Goal: Transaction & Acquisition: Purchase product/service

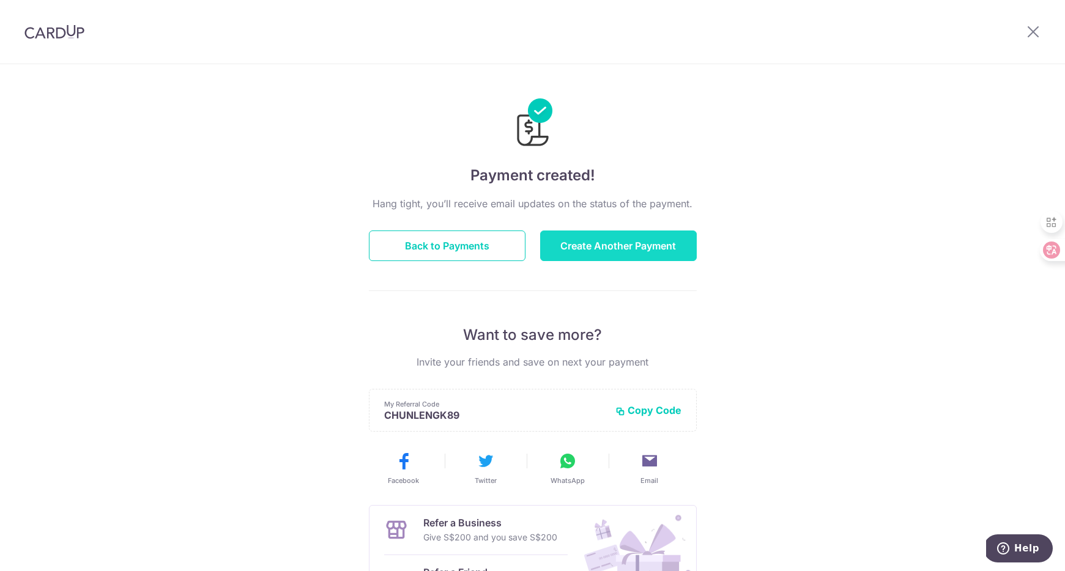
click at [606, 246] on button "Create Another Payment" at bounding box center [618, 246] width 157 height 31
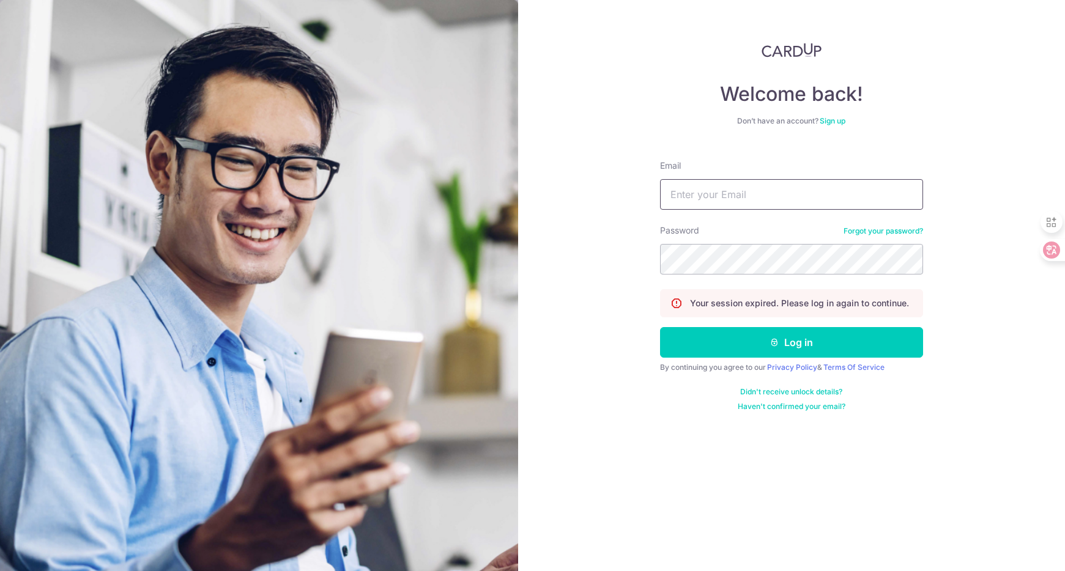
click at [746, 195] on input "Email" at bounding box center [791, 194] width 263 height 31
type input "hello@odette.sg"
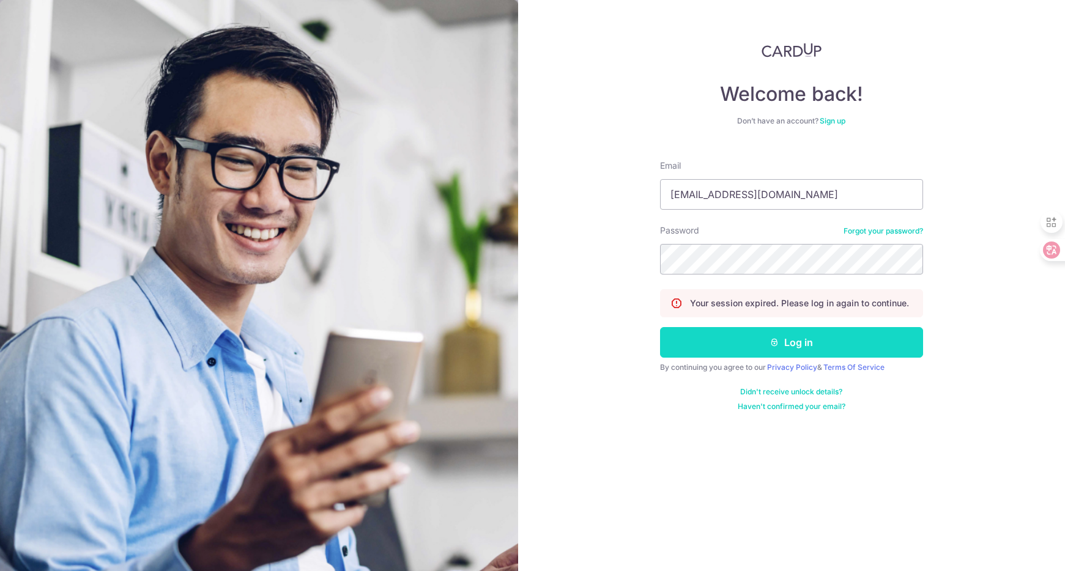
click at [712, 341] on button "Log in" at bounding box center [791, 342] width 263 height 31
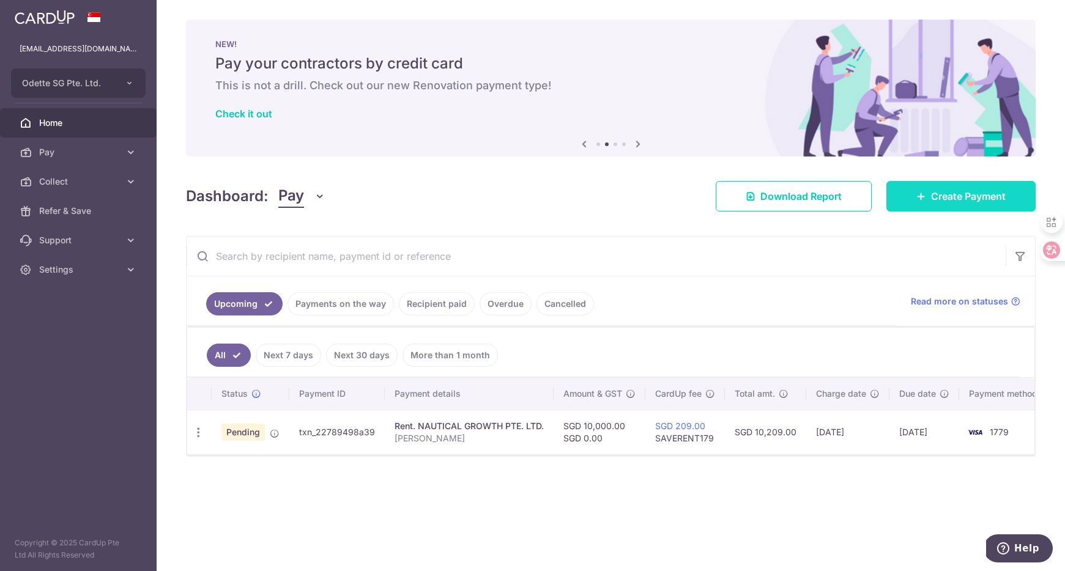
click at [983, 190] on span "Create Payment" at bounding box center [968, 196] width 75 height 15
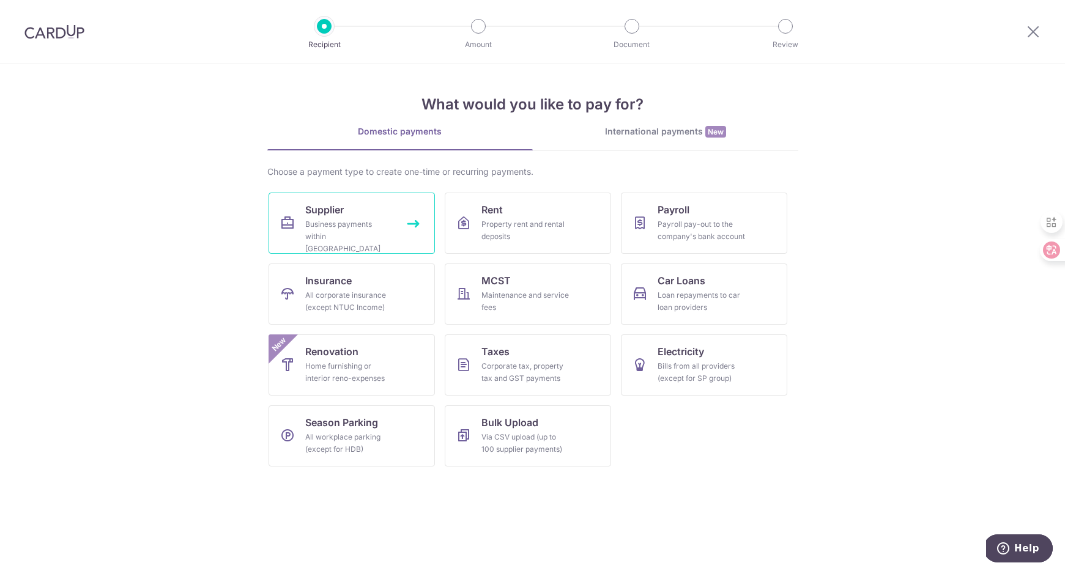
click at [410, 222] on link "Supplier Business payments within Singapore" at bounding box center [351, 223] width 166 height 61
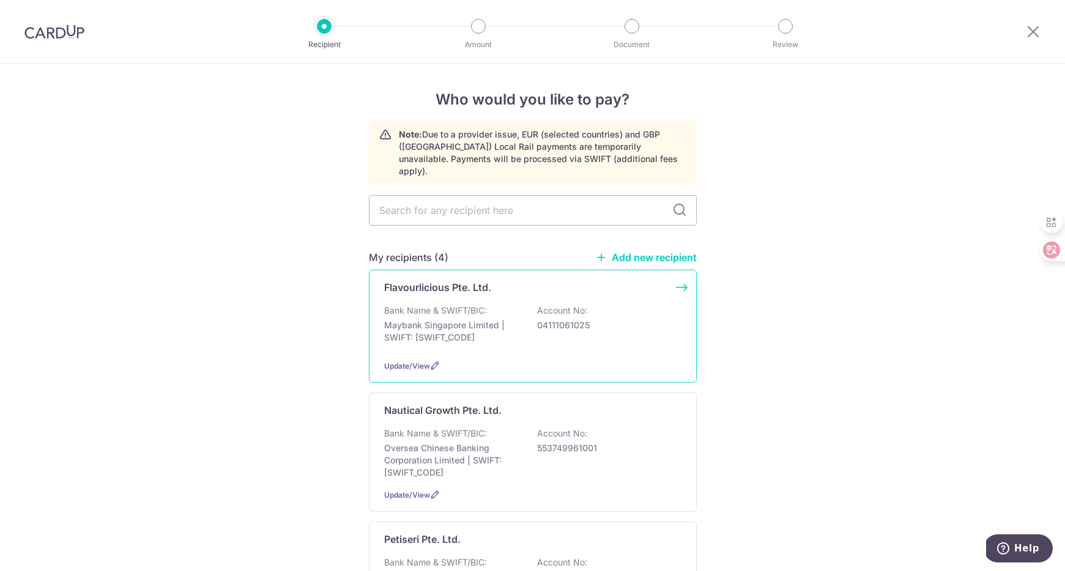
click at [673, 273] on div "Flavourlicious Pte. Ltd. Bank Name & SWIFT/BIC: Maybank Singapore Limited | SWI…" at bounding box center [533, 326] width 328 height 113
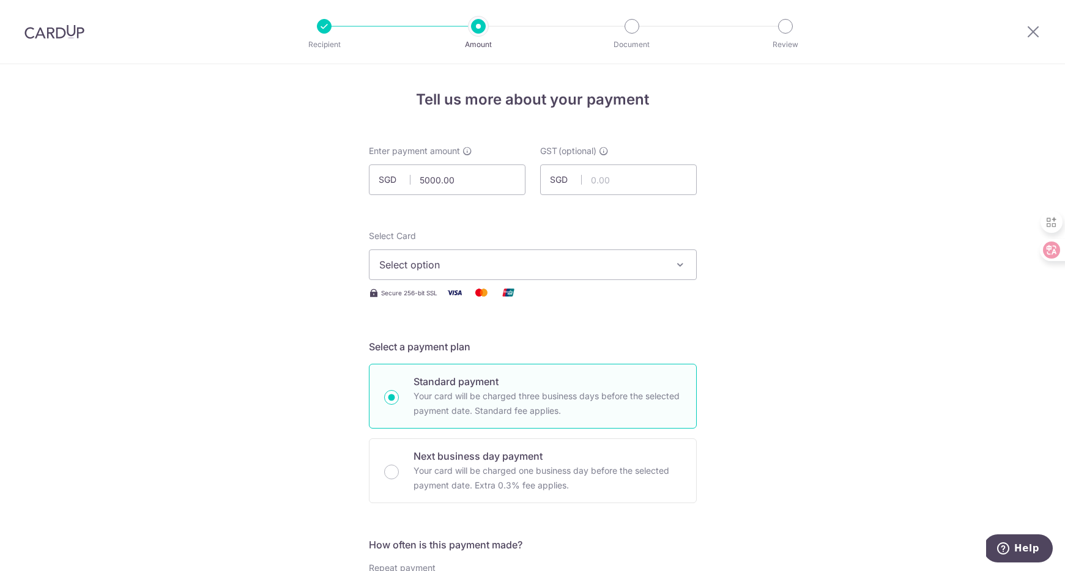
type input "5,000.00"
click at [517, 260] on span "Select option" at bounding box center [521, 264] width 285 height 15
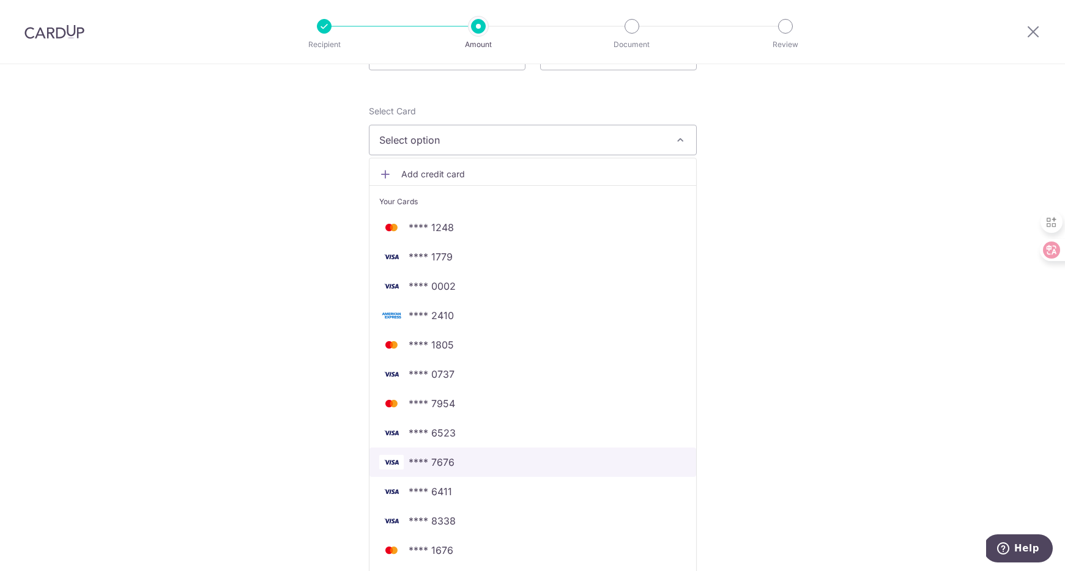
scroll to position [124, 0]
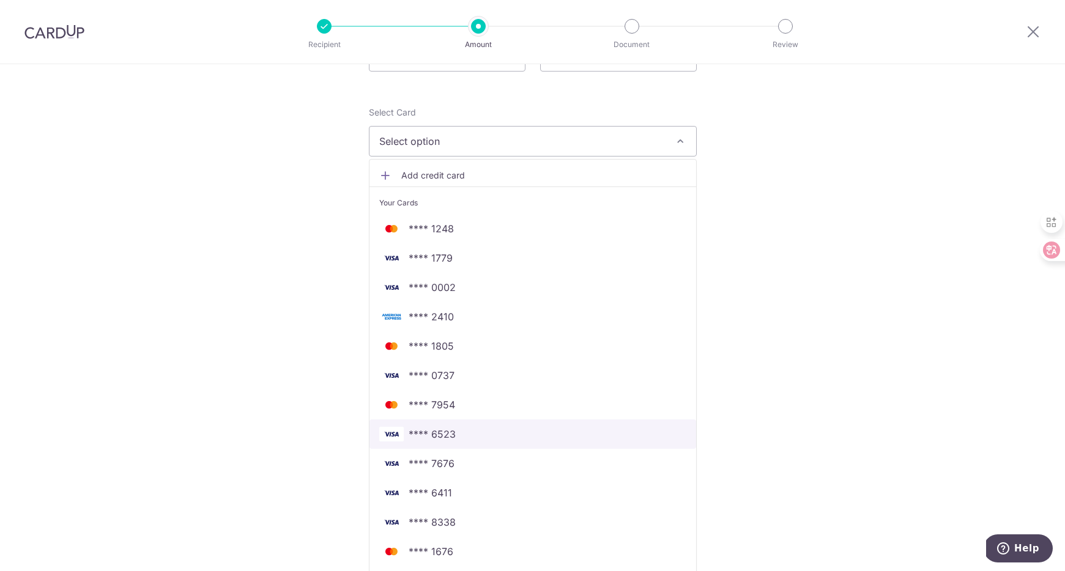
click at [431, 424] on link "**** 6523" at bounding box center [532, 434] width 327 height 29
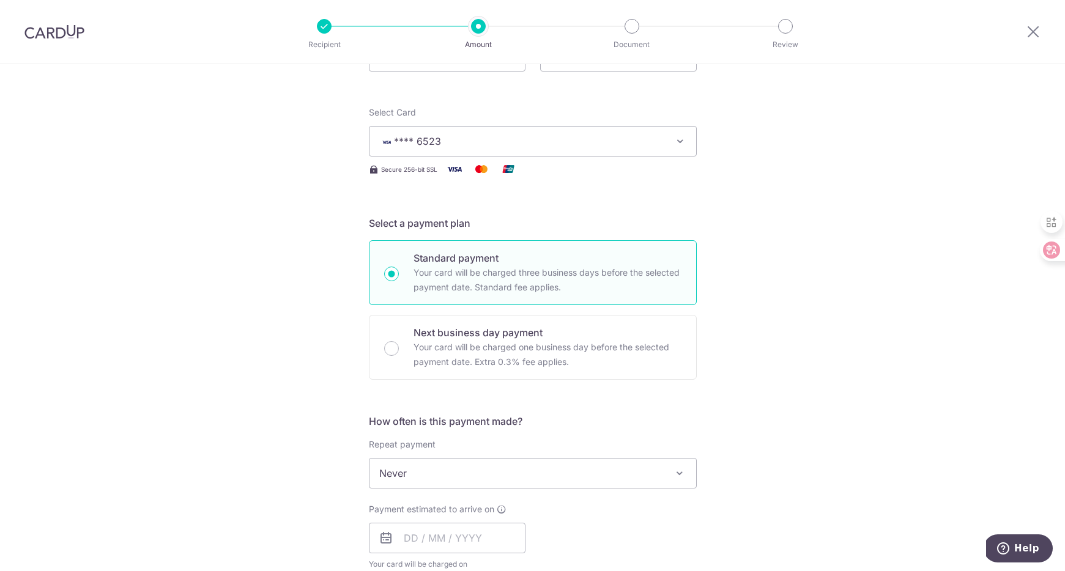
click at [298, 291] on div "Tell us more about your payment Enter payment amount SGD 5,000.00 5000.00 GST (…" at bounding box center [532, 535] width 1065 height 1188
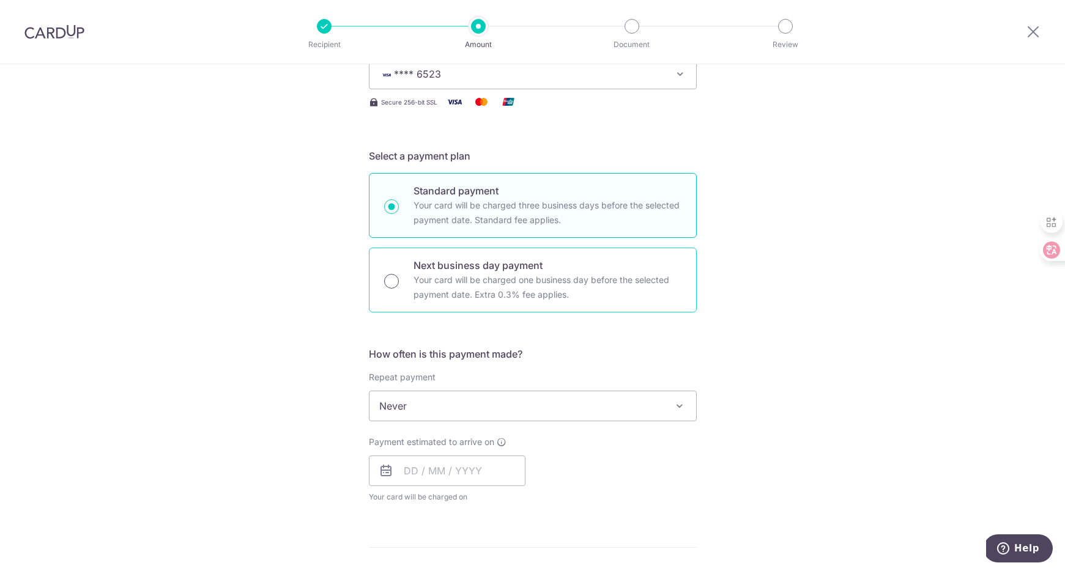
click at [388, 279] on input "Next business day payment Your card will be charged one business day before the…" at bounding box center [391, 281] width 15 height 15
radio input "true"
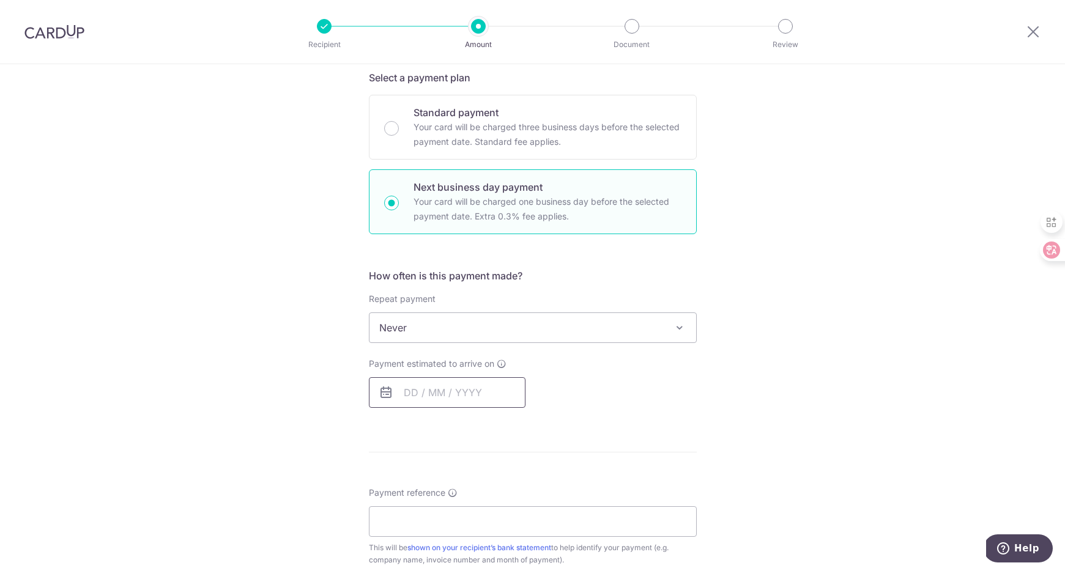
scroll to position [268, 0]
click at [418, 393] on input "text" at bounding box center [447, 393] width 157 height 31
click at [515, 508] on link "12" at bounding box center [516, 505] width 20 height 20
type input "12/09/2025"
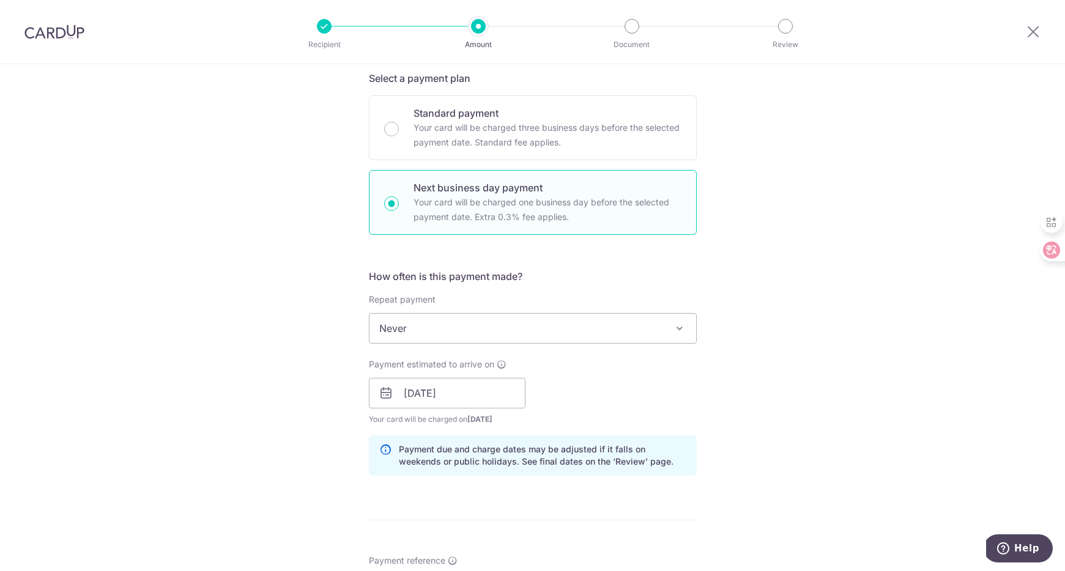
click at [265, 399] on div "Tell us more about your payment Enter payment amount SGD 5,000.00 5000.00 GST (…" at bounding box center [532, 445] width 1065 height 1298
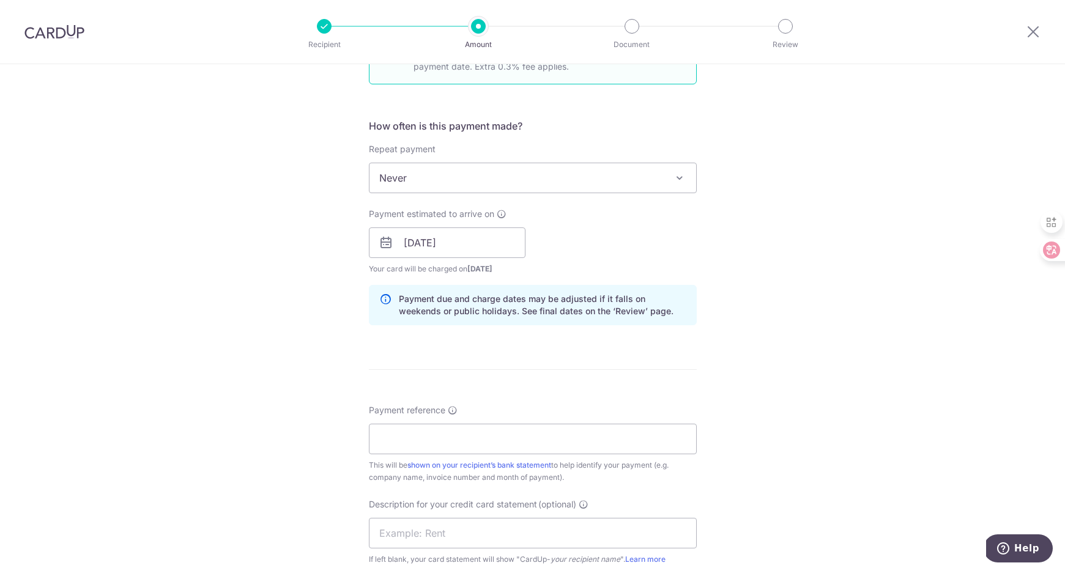
scroll to position [418, 0]
click at [401, 440] on input "Payment reference" at bounding box center [533, 440] width 328 height 31
type input "Stock"
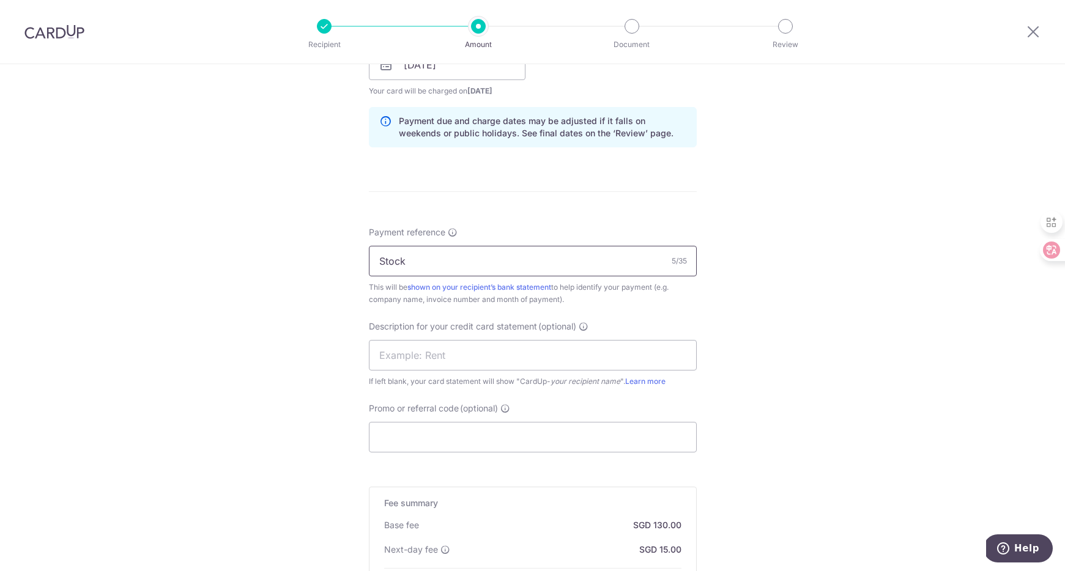
scroll to position [604, 0]
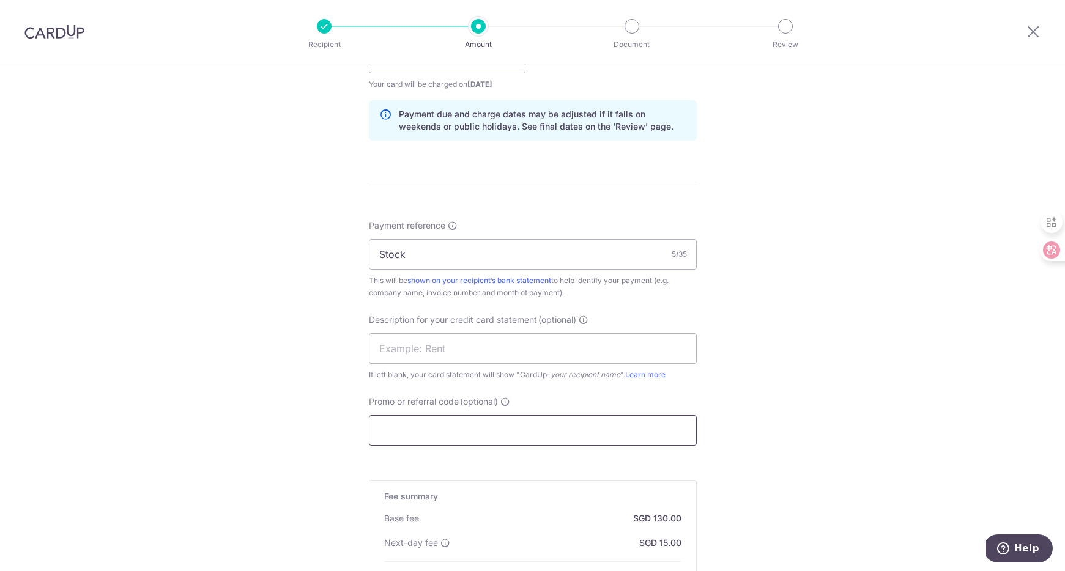
click at [404, 432] on input "Promo or referral code (optional)" at bounding box center [533, 430] width 328 height 31
paste input "BOFF185"
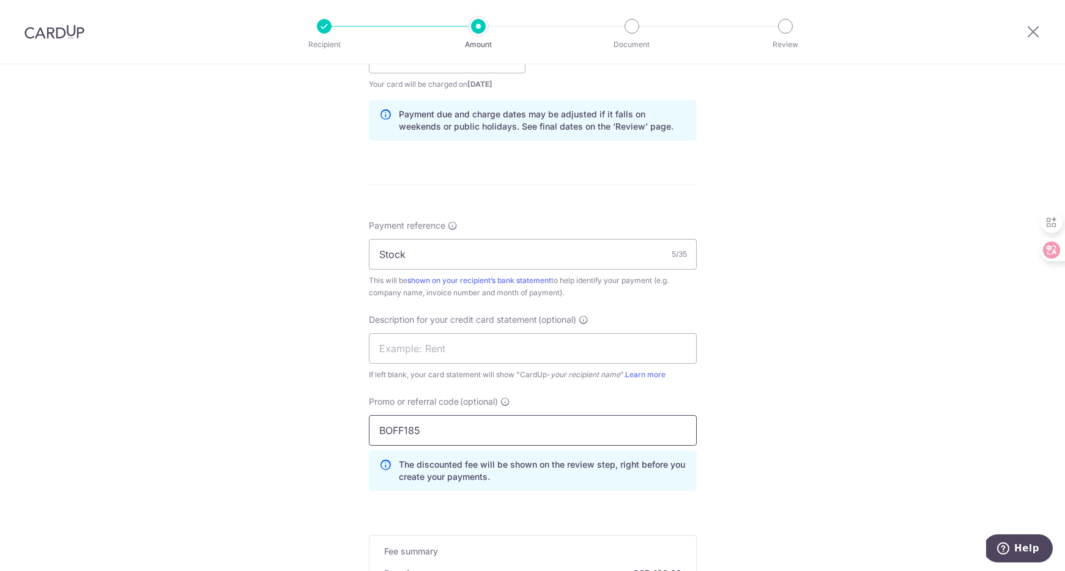
type input "BOFF185"
click at [287, 369] on div "Tell us more about your payment Enter payment amount SGD 5,000.00 5000.00 GST (…" at bounding box center [532, 137] width 1065 height 1353
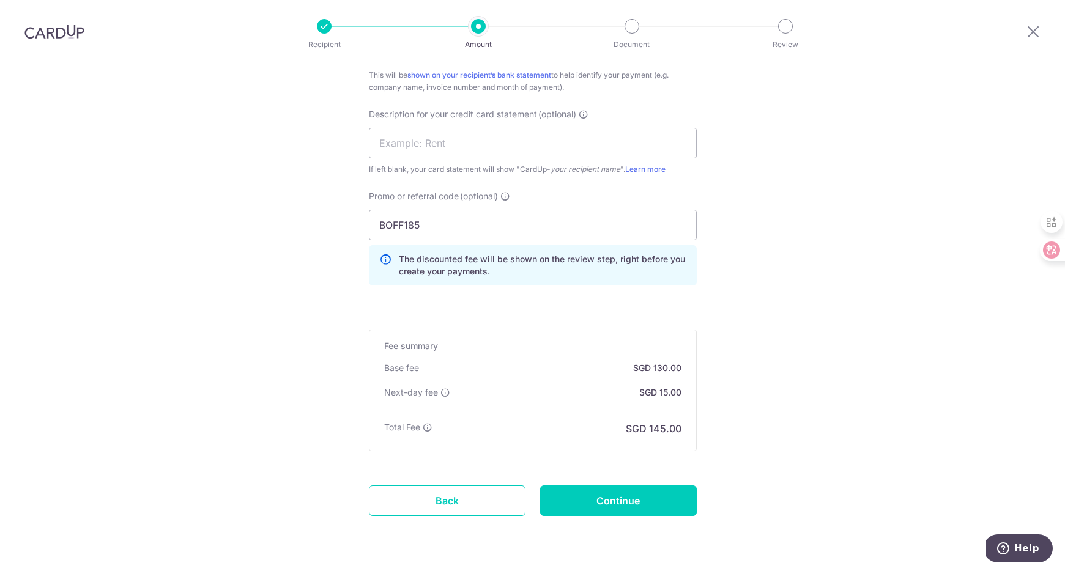
scroll to position [809, 0]
click at [594, 492] on input "Continue" at bounding box center [618, 501] width 157 height 31
type input "Create Schedule"
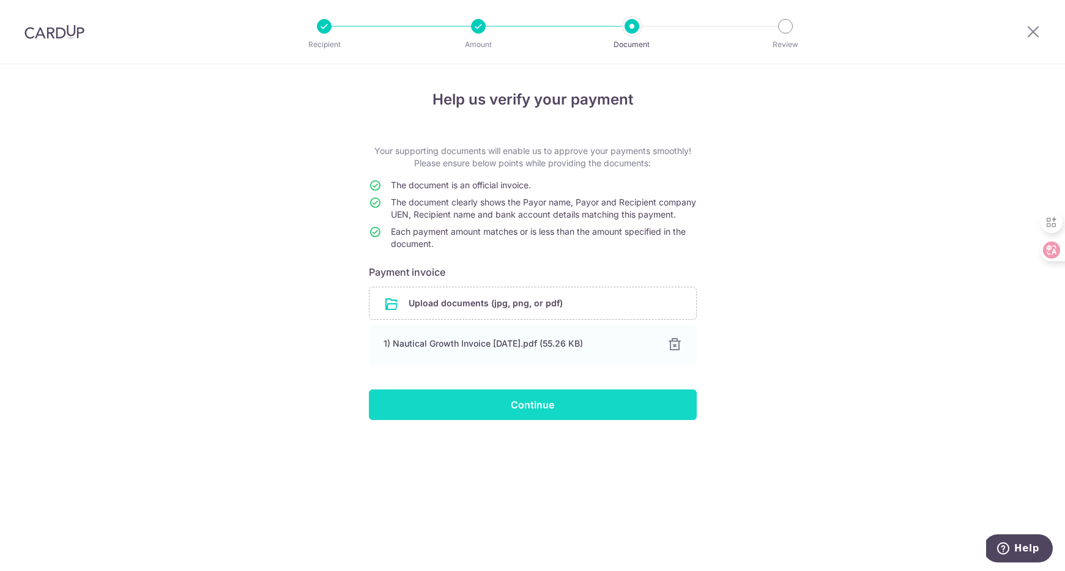
click at [527, 413] on input "Continue" at bounding box center [533, 405] width 328 height 31
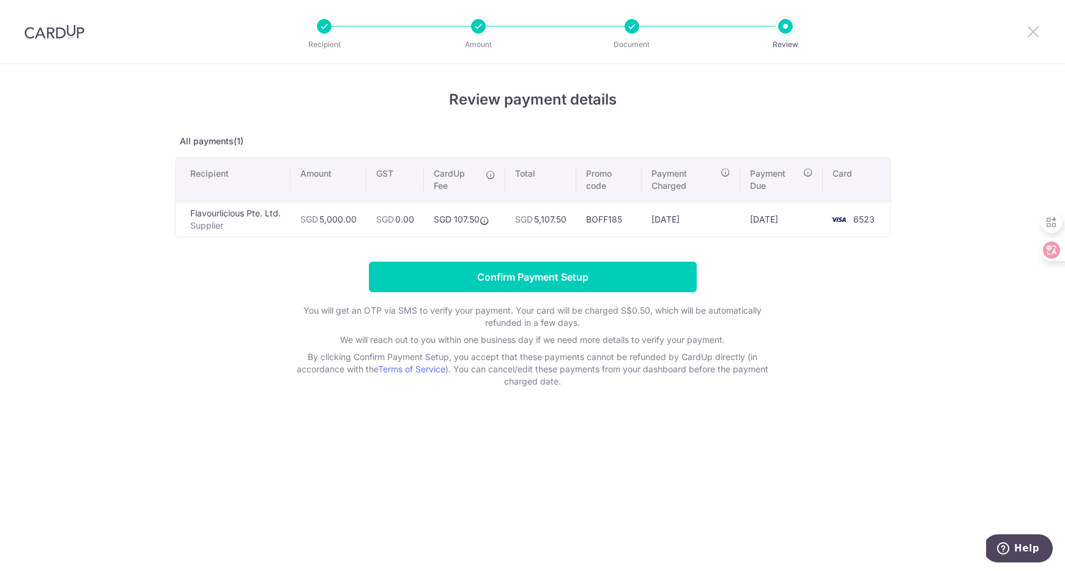
click at [1032, 29] on icon at bounding box center [1033, 31] width 15 height 15
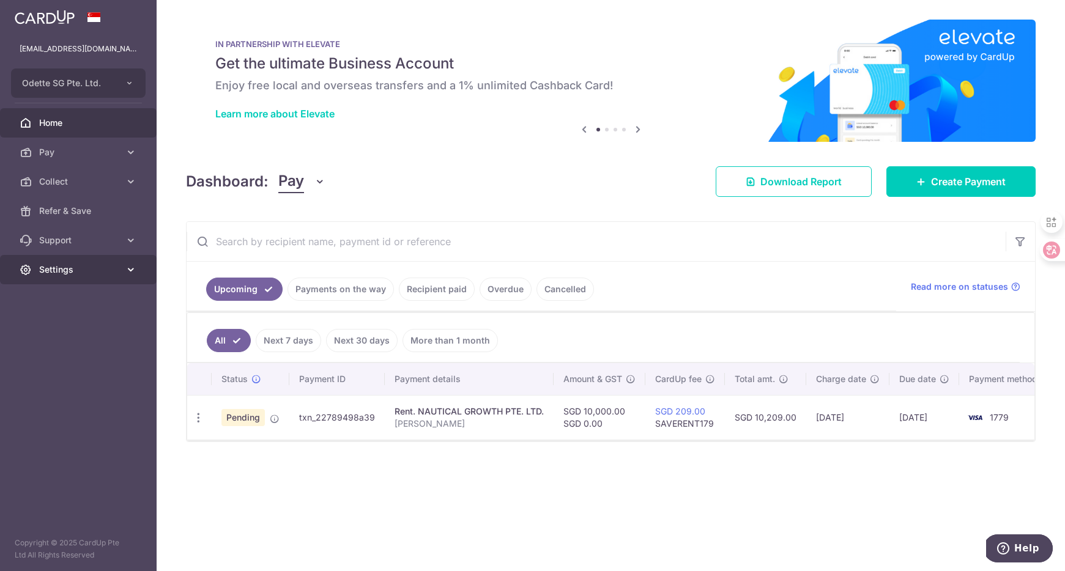
click at [64, 267] on span "Settings" at bounding box center [79, 270] width 81 height 12
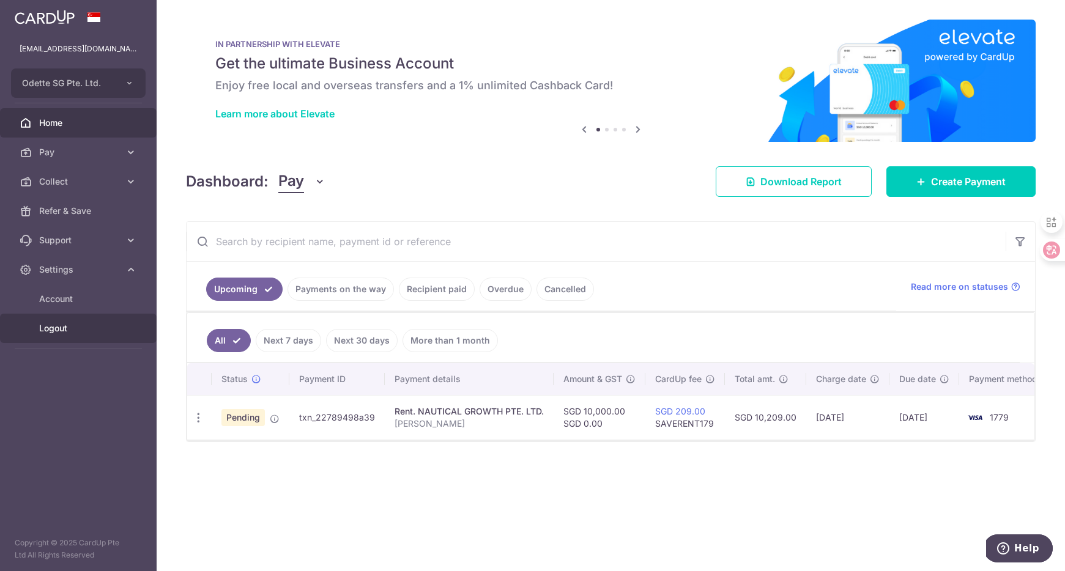
click at [65, 322] on span "Logout" at bounding box center [79, 328] width 81 height 12
